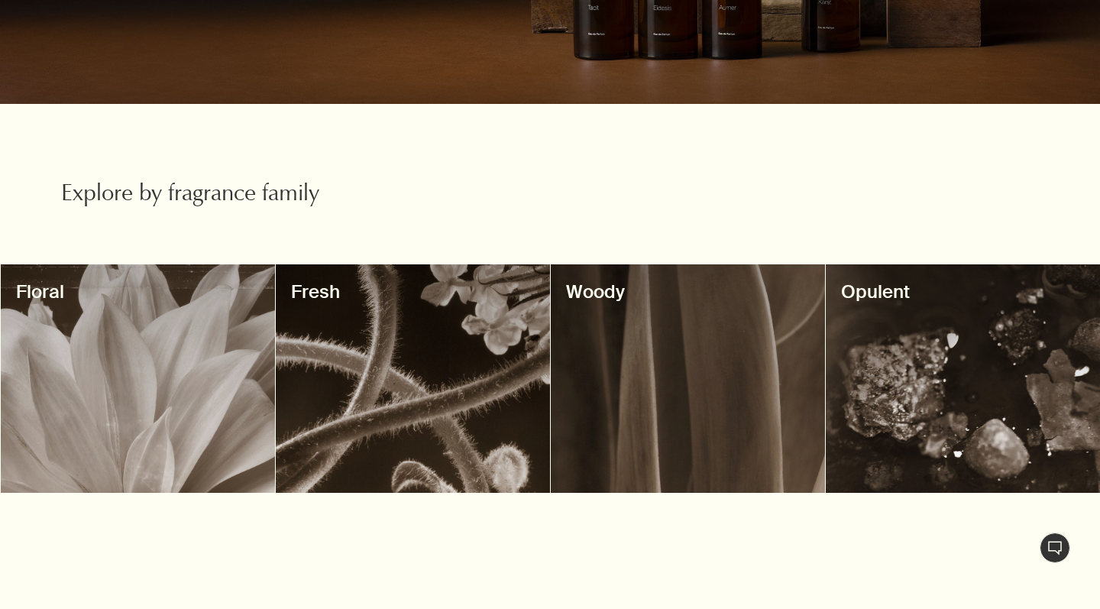
scroll to position [368, 0]
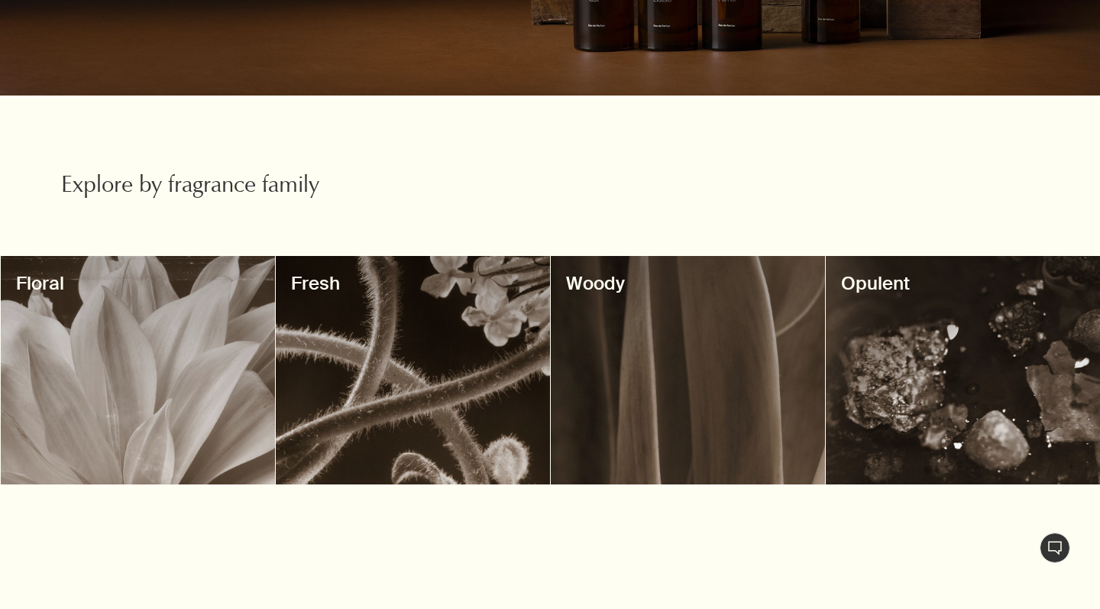
click at [647, 346] on div at bounding box center [688, 370] width 274 height 228
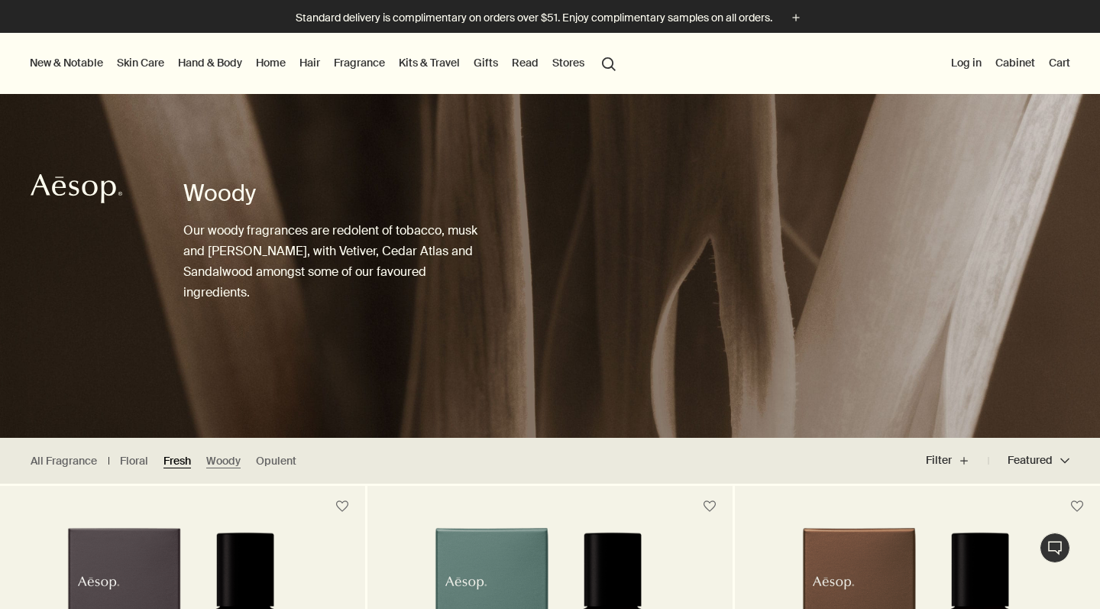
click at [178, 457] on link "Fresh" at bounding box center [176, 461] width 27 height 15
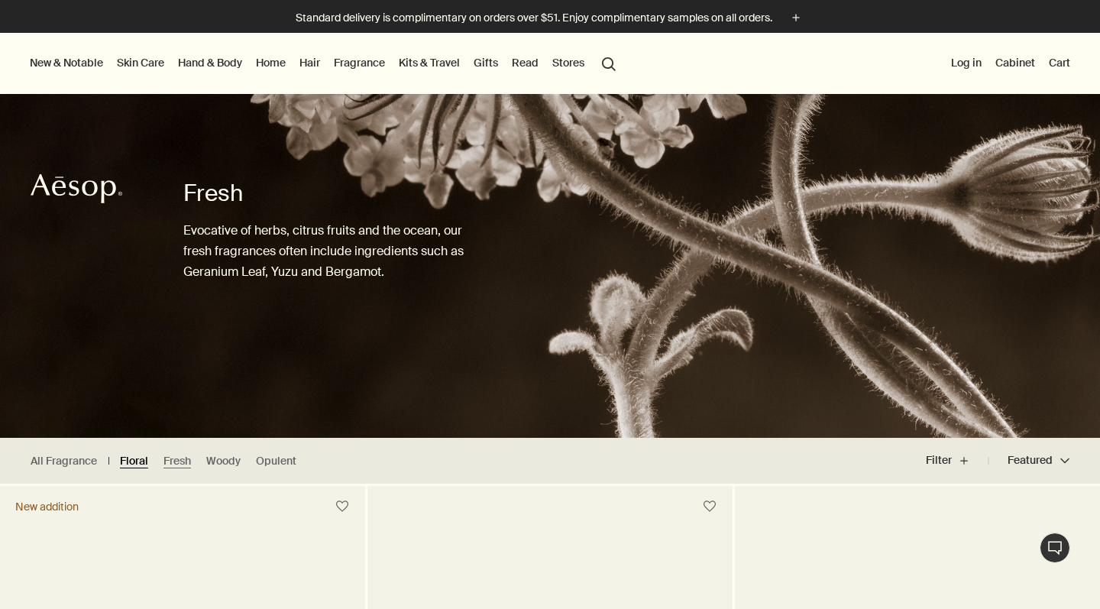
click at [124, 458] on link "Floral" at bounding box center [134, 461] width 28 height 15
